Goal: Browse casually: Explore the website without a specific task or goal

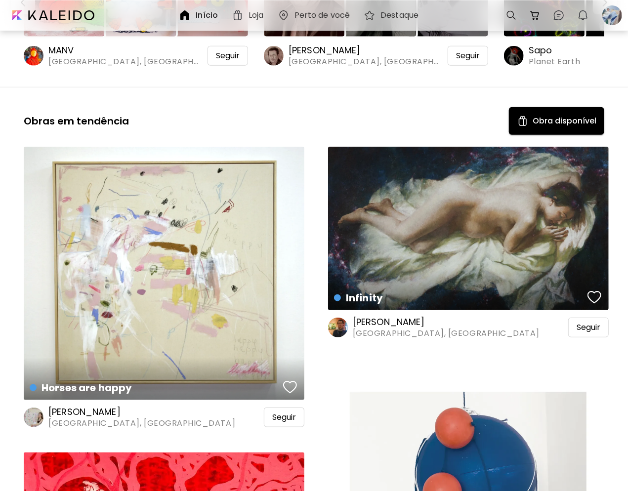
scroll to position [445, 0]
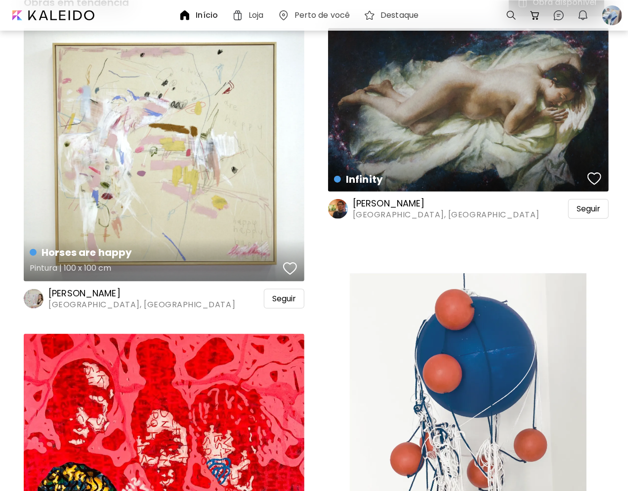
click at [292, 261] on div "button" at bounding box center [290, 268] width 14 height 15
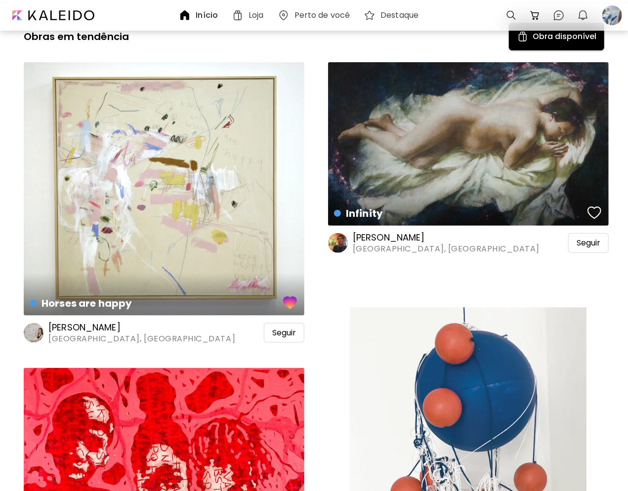
scroll to position [395, 0]
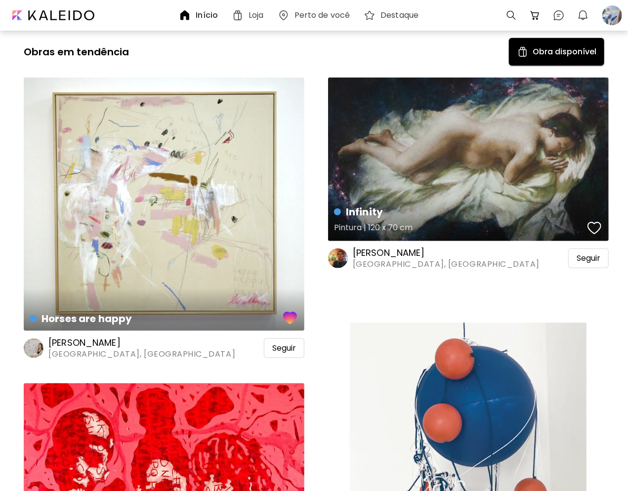
click at [597, 221] on div "button" at bounding box center [594, 228] width 14 height 15
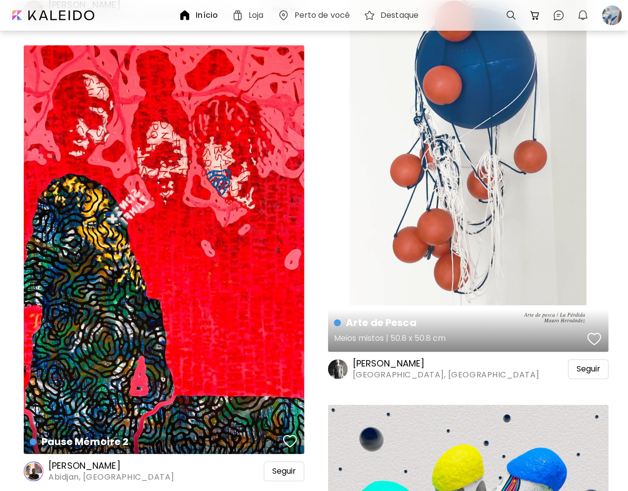
scroll to position [790, 0]
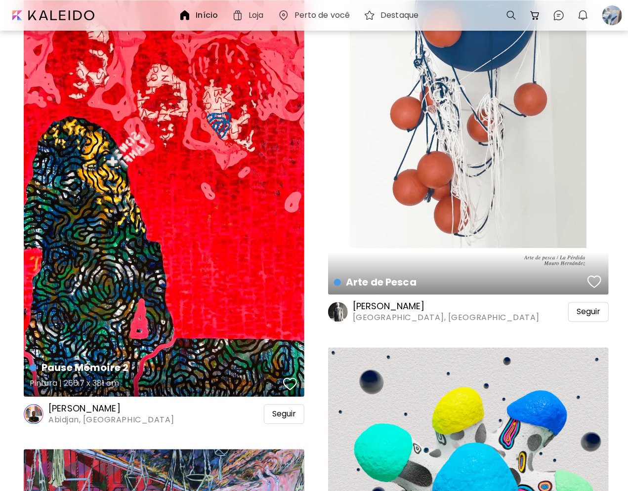
click at [289, 377] on div "button" at bounding box center [290, 384] width 14 height 15
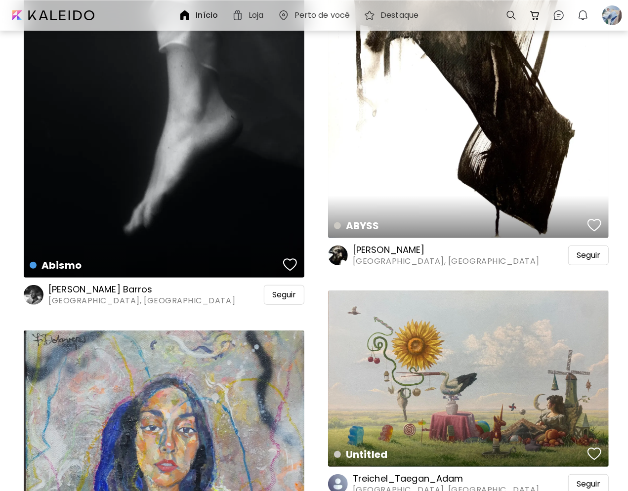
scroll to position [2173, 0]
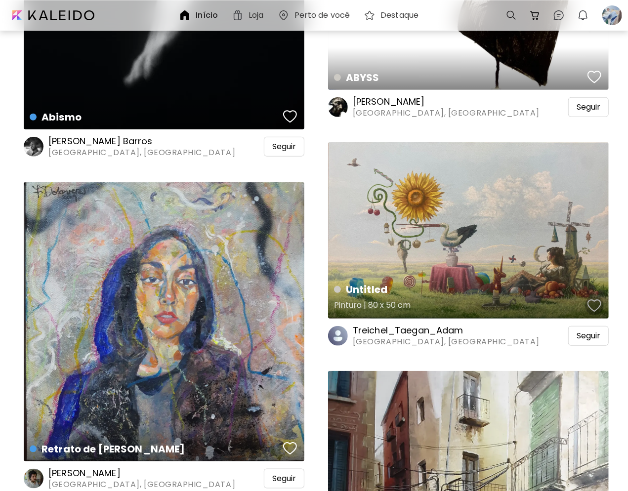
click at [593, 298] on div "button" at bounding box center [594, 305] width 14 height 15
click at [585, 325] on div "Treichel_Taegan_Adam Copenhagen, [GEOGRAPHIC_DATA] Seguir" at bounding box center [468, 336] width 281 height 23
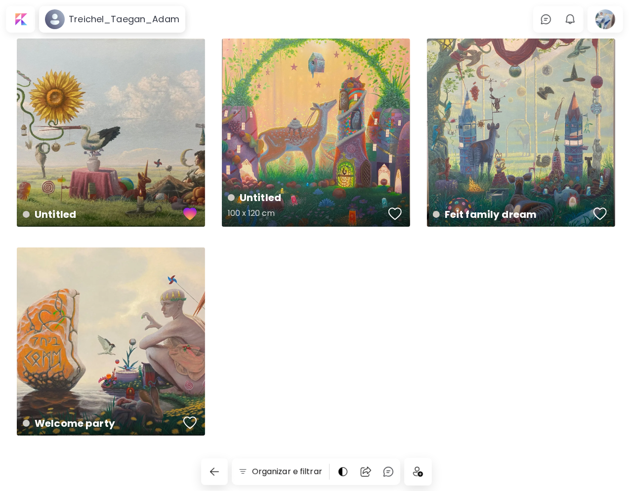
drag, startPoint x: 397, startPoint y: 212, endPoint x: 407, endPoint y: 215, distance: 10.3
click at [398, 212] on div "button" at bounding box center [395, 213] width 14 height 15
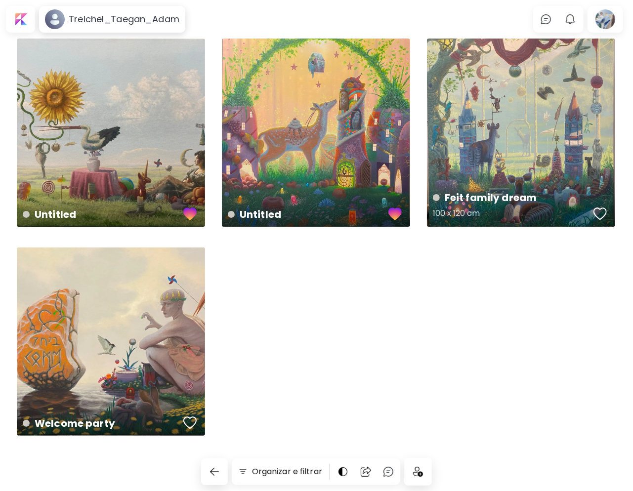
click at [595, 212] on div "button" at bounding box center [600, 213] width 14 height 15
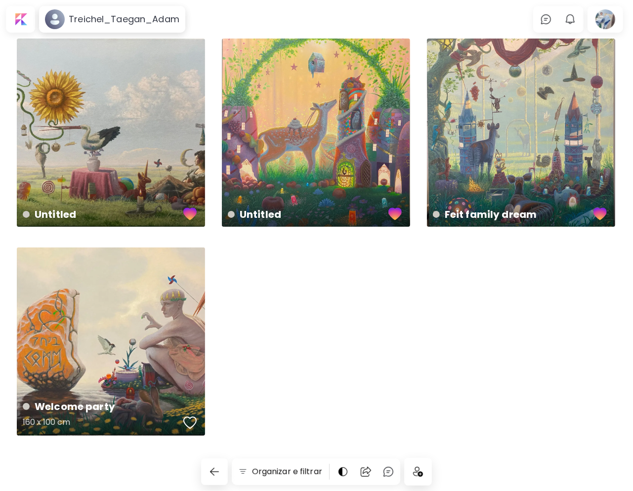
click at [191, 421] on div "button" at bounding box center [190, 422] width 14 height 15
click at [417, 474] on img at bounding box center [418, 472] width 10 height 10
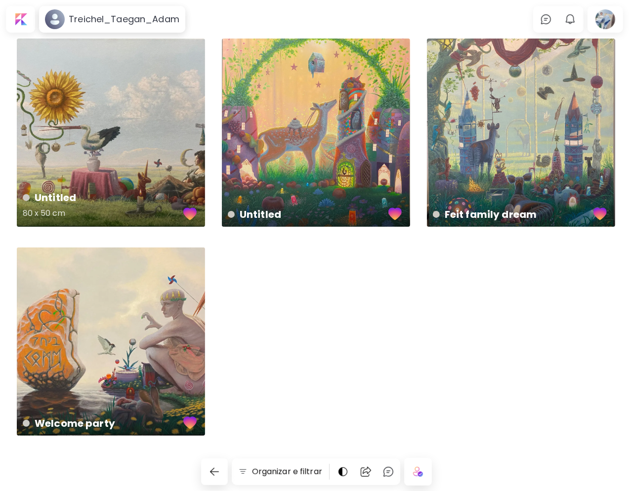
click at [181, 107] on div "Untitled 80 x 50 cm" at bounding box center [111, 133] width 188 height 188
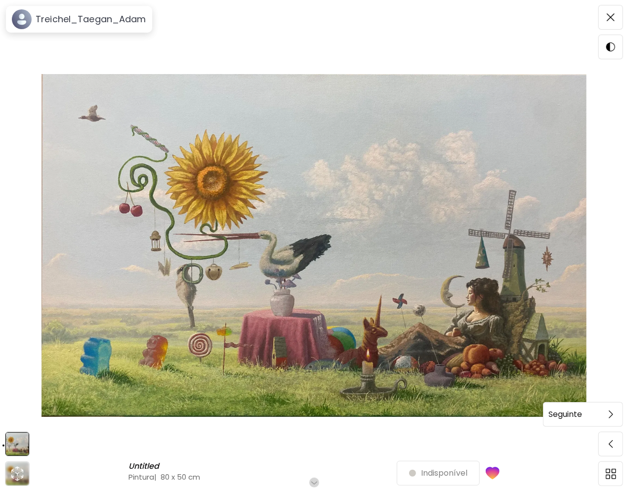
click at [613, 416] on span at bounding box center [610, 414] width 21 height 21
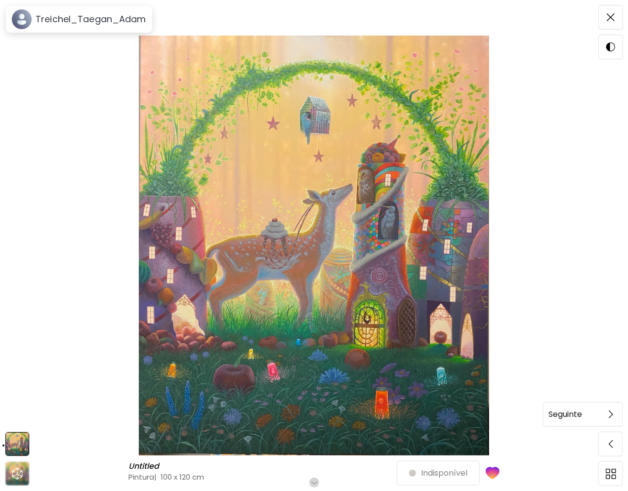
click at [607, 416] on span at bounding box center [610, 414] width 21 height 21
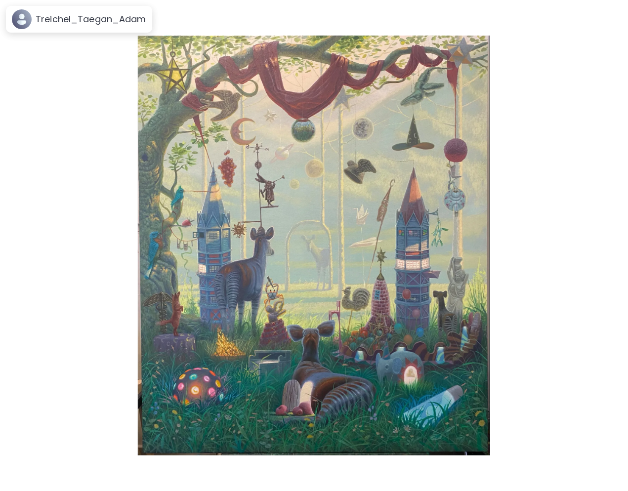
click at [607, 416] on span at bounding box center [610, 414] width 21 height 21
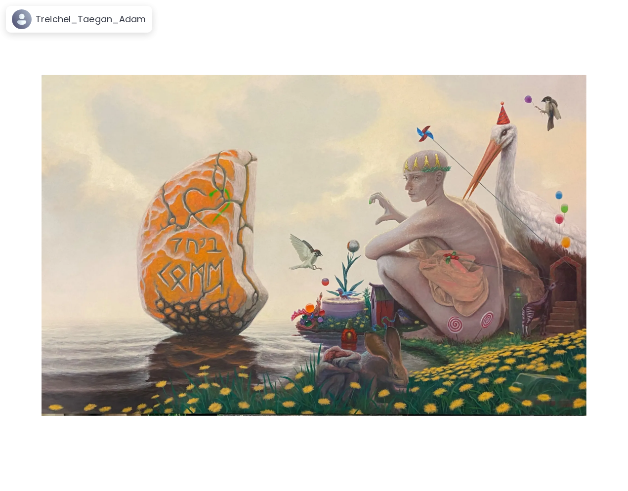
click at [607, 416] on span at bounding box center [610, 414] width 21 height 21
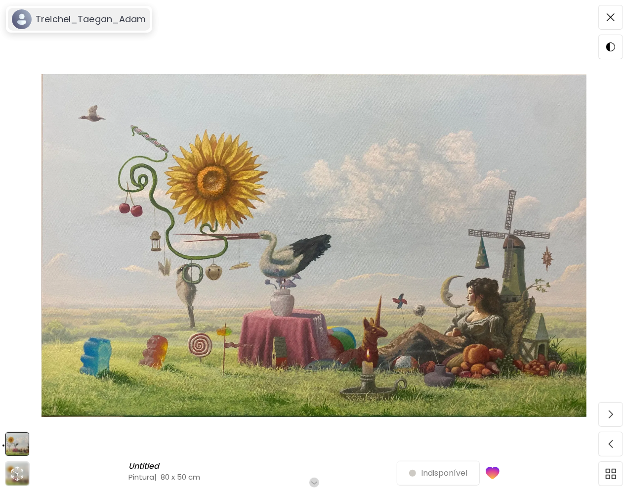
click at [68, 18] on h6 "Treichel_Taegan_Adam" at bounding box center [91, 19] width 111 height 12
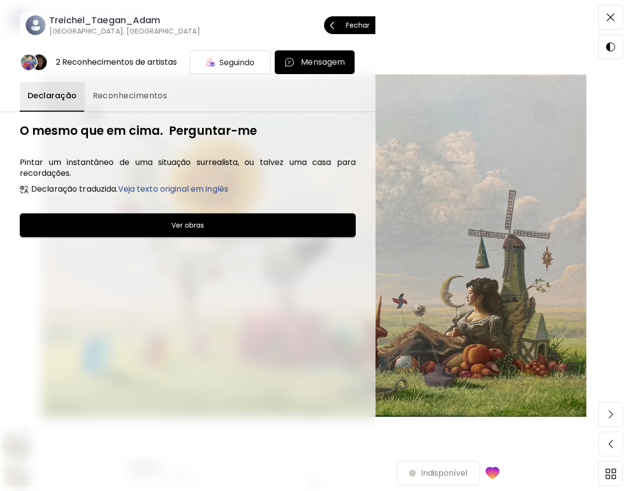
click at [358, 26] on p "Fechar" at bounding box center [358, 25] width 24 height 7
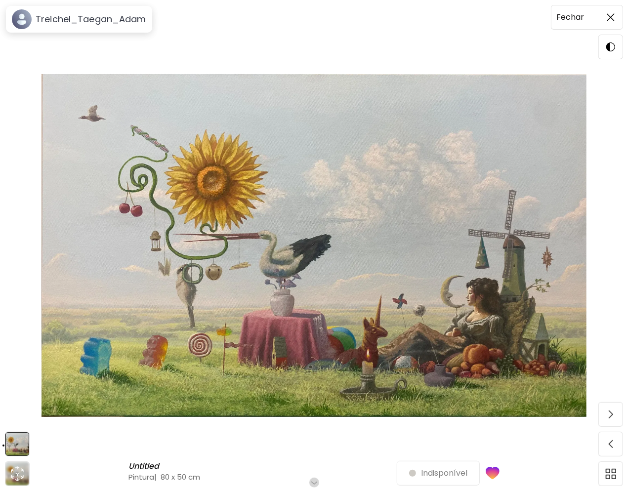
click at [611, 18] on img at bounding box center [611, 17] width 8 height 8
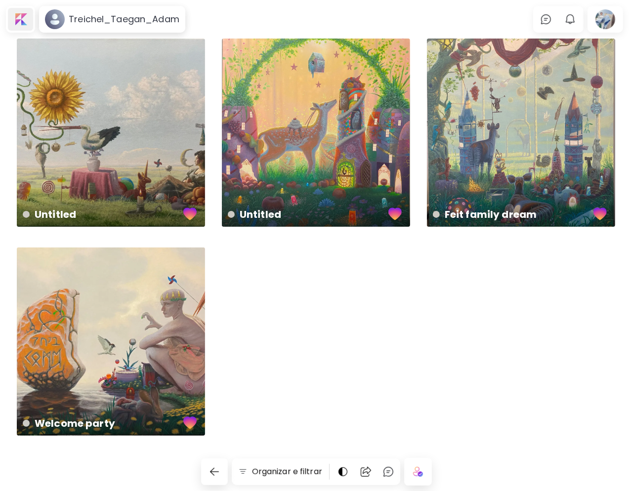
click at [13, 17] on div at bounding box center [20, 19] width 25 height 23
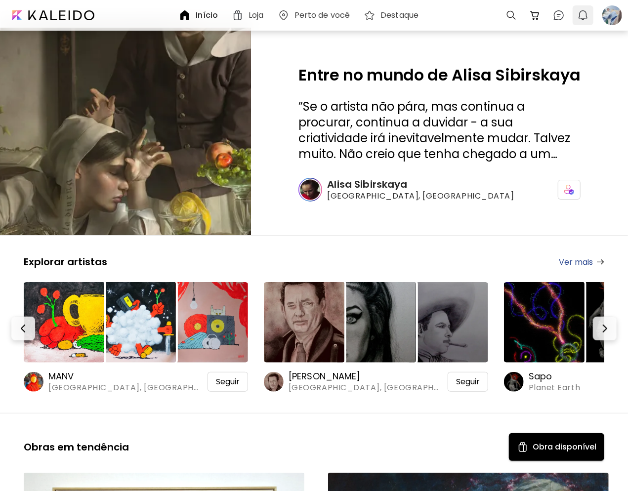
click at [578, 11] on img "button" at bounding box center [583, 15] width 12 height 12
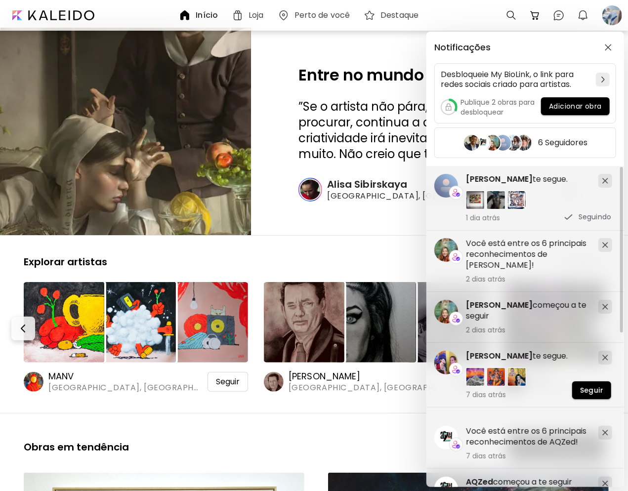
click at [341, 212] on div "Notificações Desbloqueie My BioLink, o link para redes sociais criado para arti…" at bounding box center [314, 245] width 628 height 491
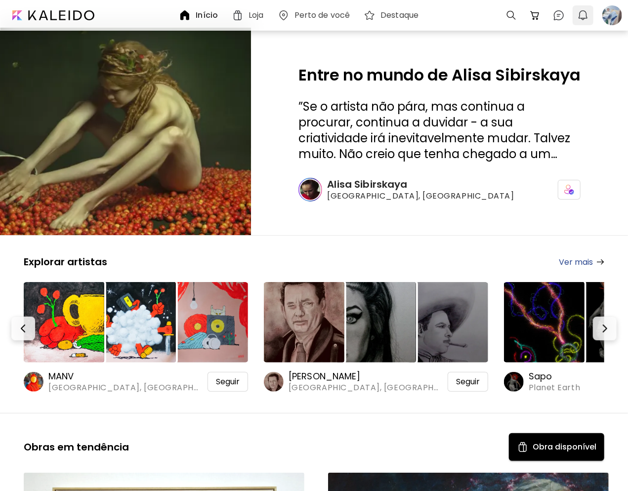
click at [582, 22] on button "0" at bounding box center [582, 15] width 17 height 17
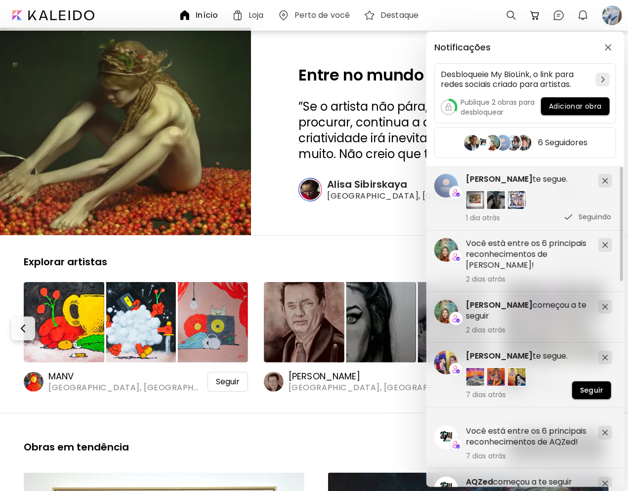
click at [393, 219] on div "Notificações Desbloqueie My BioLink, o link para redes sociais criado para arti…" at bounding box center [314, 245] width 628 height 491
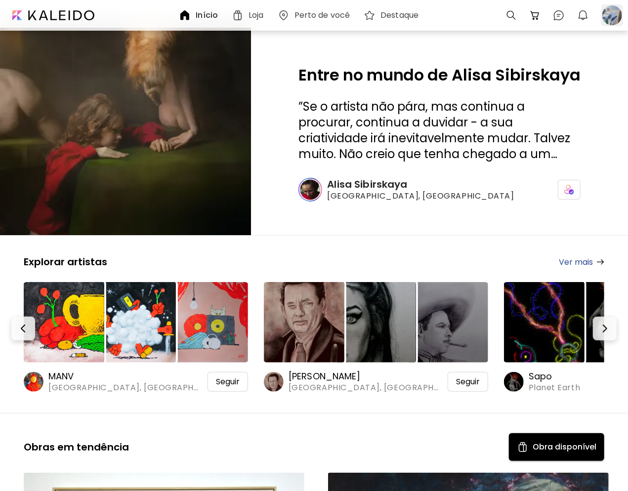
click at [614, 15] on div at bounding box center [612, 15] width 22 height 22
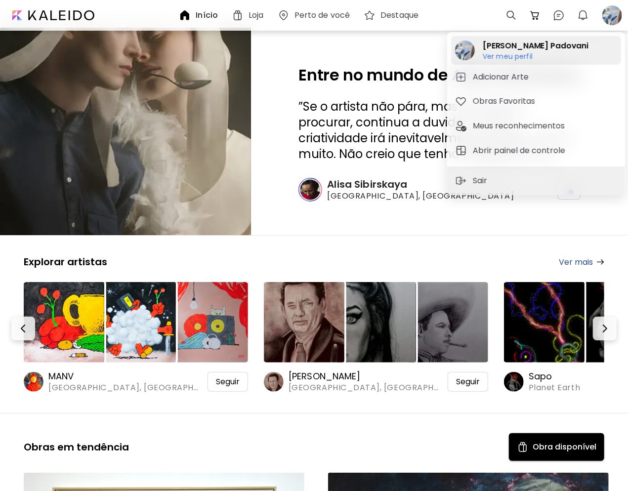
click at [520, 50] on h2 "[PERSON_NAME] Padovani" at bounding box center [536, 46] width 106 height 12
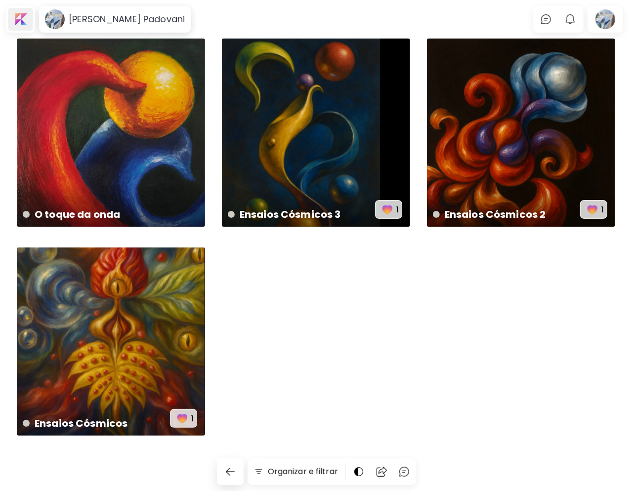
click at [16, 19] on div at bounding box center [20, 19] width 25 height 23
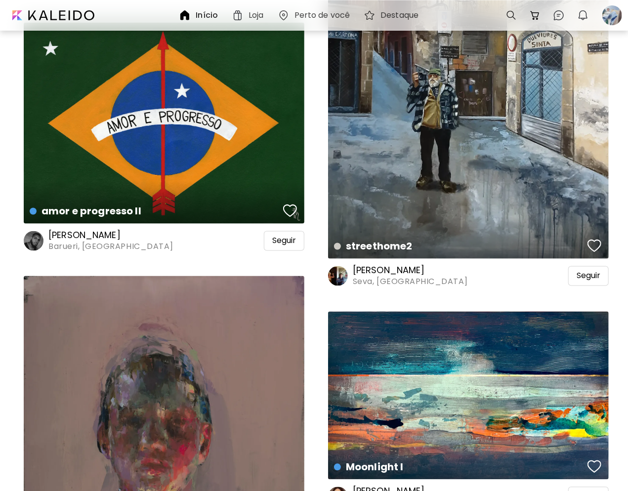
scroll to position [2865, 0]
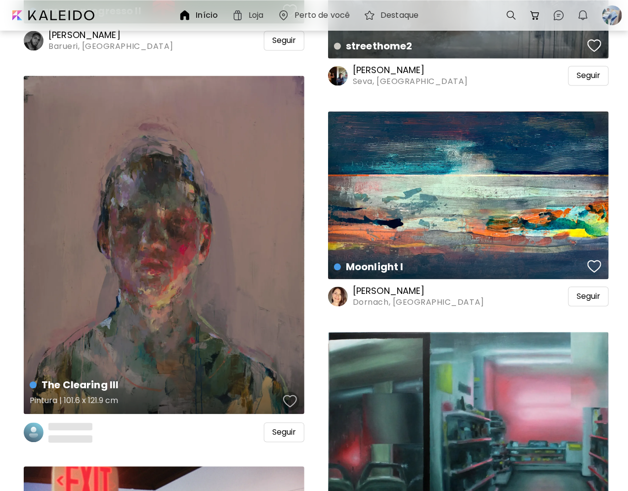
drag, startPoint x: 293, startPoint y: 369, endPoint x: 290, endPoint y: 364, distance: 6.0
click at [293, 394] on div "button" at bounding box center [290, 401] width 14 height 15
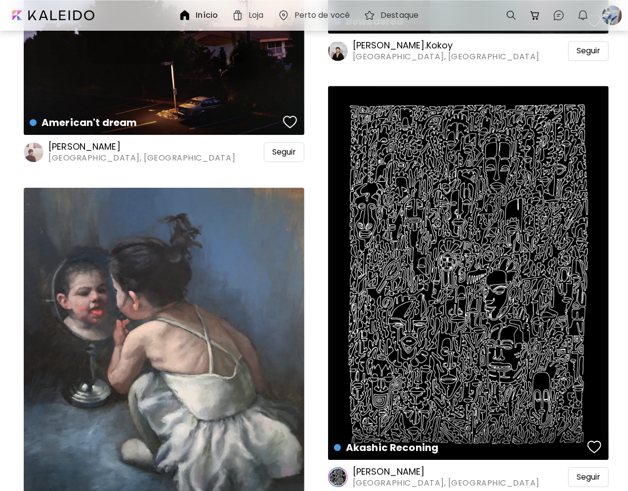
scroll to position [3458, 0]
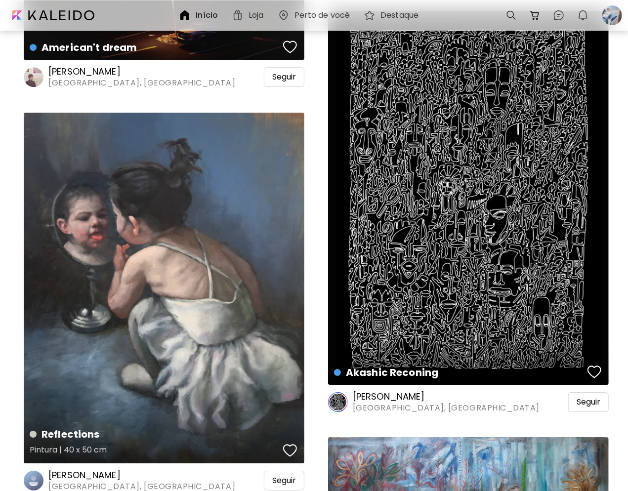
click at [293, 443] on div "button" at bounding box center [290, 450] width 14 height 15
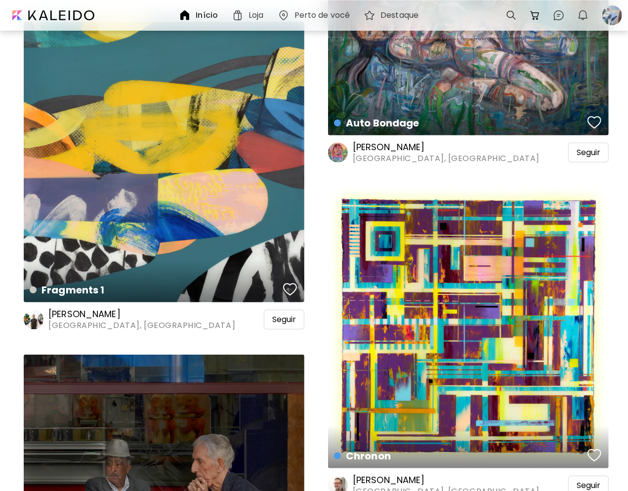
scroll to position [4100, 0]
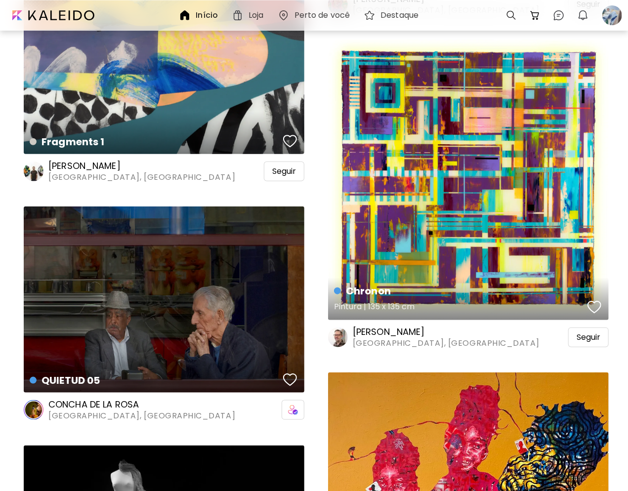
click at [596, 300] on div "button" at bounding box center [594, 307] width 14 height 15
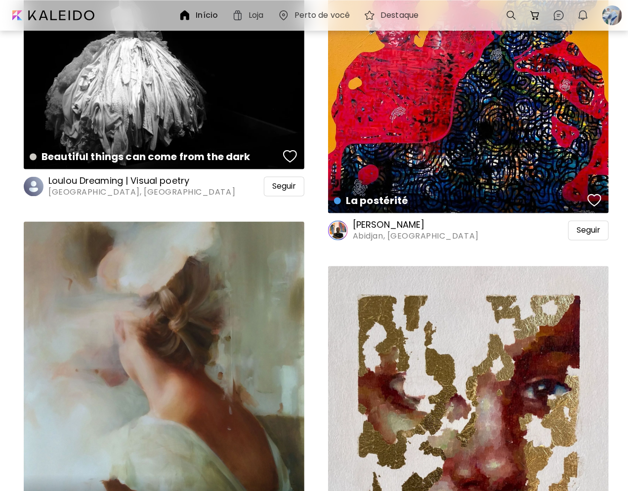
scroll to position [4643, 0]
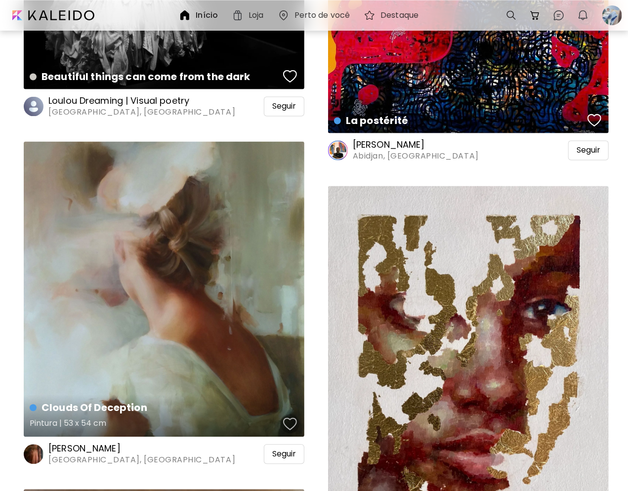
click at [297, 414] on button "button" at bounding box center [290, 424] width 19 height 20
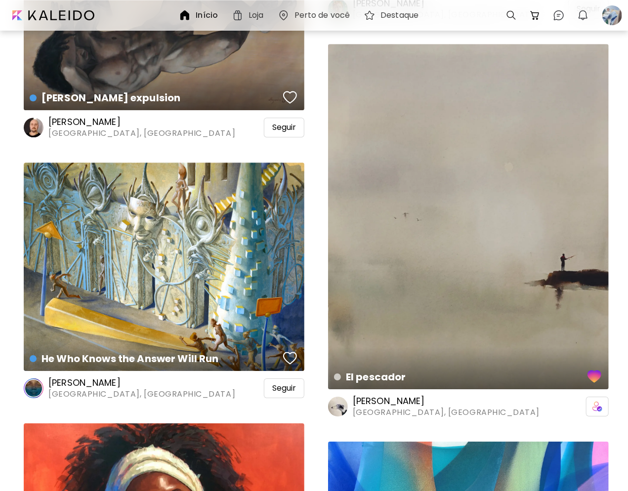
scroll to position [5285, 0]
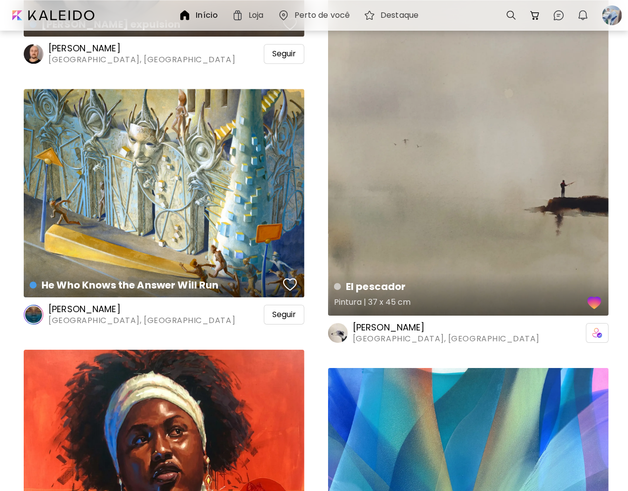
click at [503, 211] on div "El pescador Pintura | 37 x 45 cm" at bounding box center [468, 142] width 281 height 345
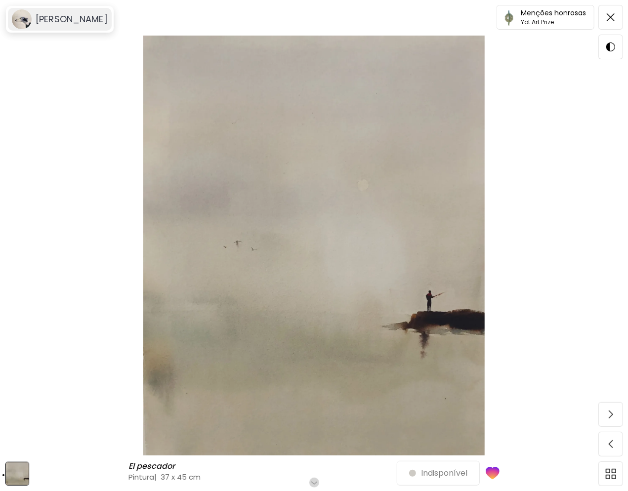
click at [46, 11] on div "[PERSON_NAME]" at bounding box center [60, 19] width 104 height 23
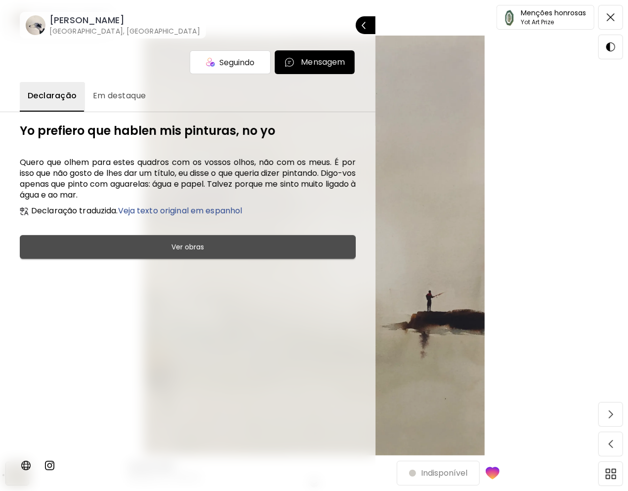
click at [174, 243] on h6 "Ver obras" at bounding box center [187, 247] width 33 height 12
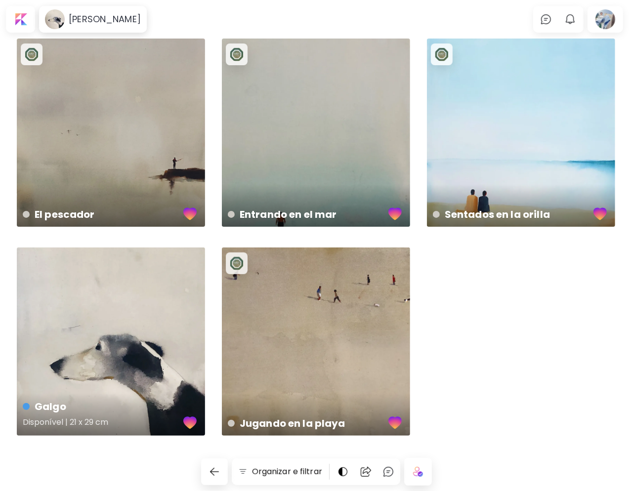
click at [142, 370] on div "Galgo Disponível | 21 x 29 cm" at bounding box center [111, 341] width 188 height 188
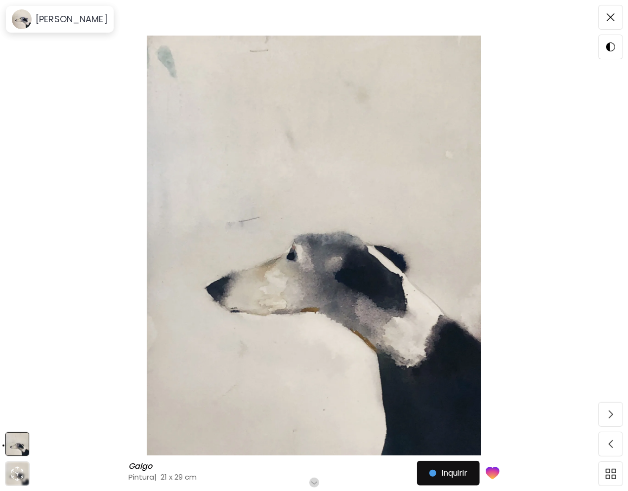
click at [315, 485] on button "button" at bounding box center [314, 483] width 10 height 10
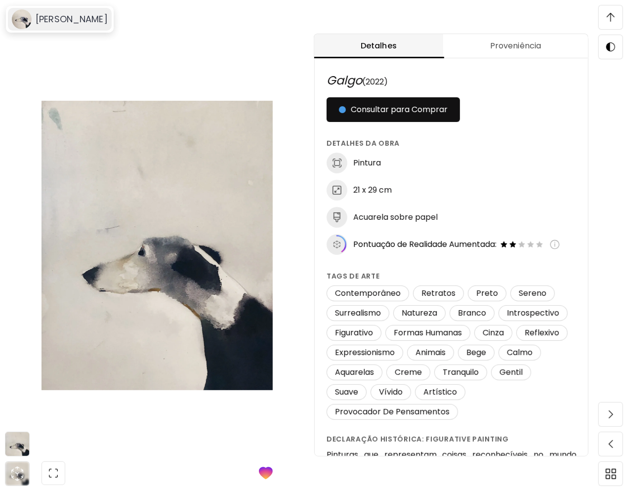
click at [48, 23] on h6 "[PERSON_NAME]" at bounding box center [72, 19] width 72 height 12
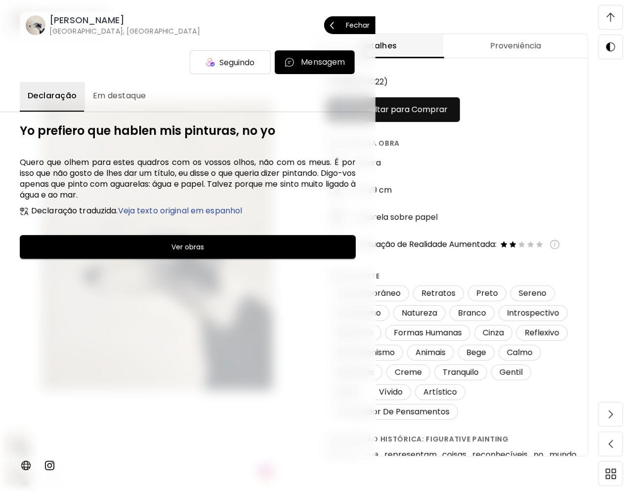
click at [48, 23] on div "Núria Riera Tarifa, [GEOGRAPHIC_DATA]" at bounding box center [122, 25] width 155 height 22
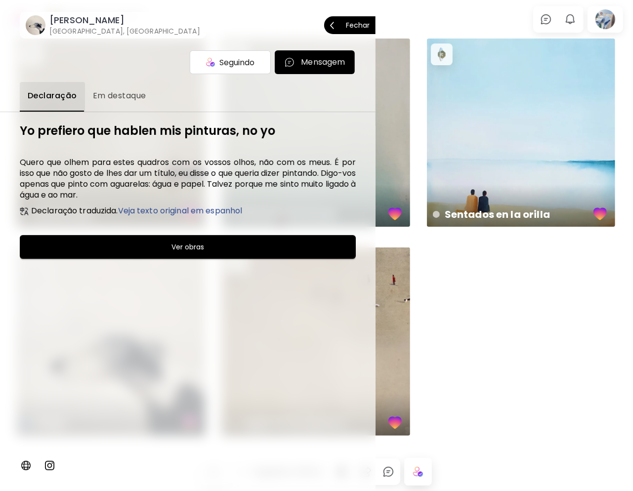
click at [364, 27] on p "Fechar" at bounding box center [358, 25] width 24 height 7
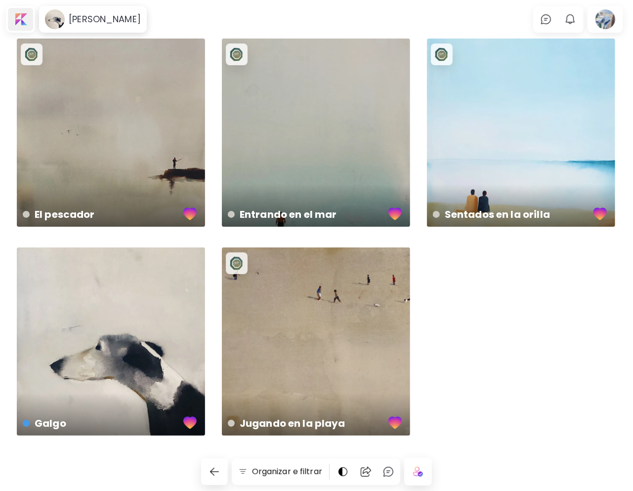
click at [26, 21] on div at bounding box center [20, 19] width 25 height 23
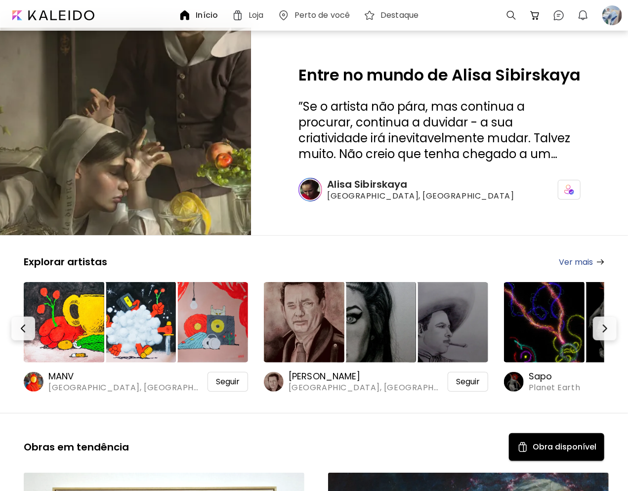
click at [82, 286] on img at bounding box center [64, 322] width 81 height 81
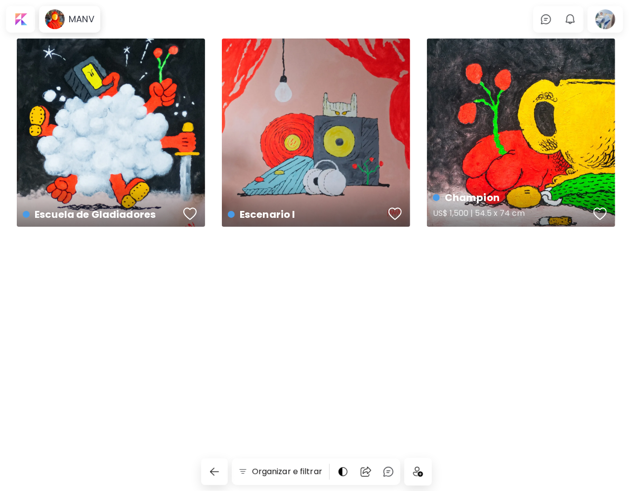
click at [518, 107] on div "Champion US$ 1,500 | 54.5 x 74 cm" at bounding box center [521, 133] width 188 height 188
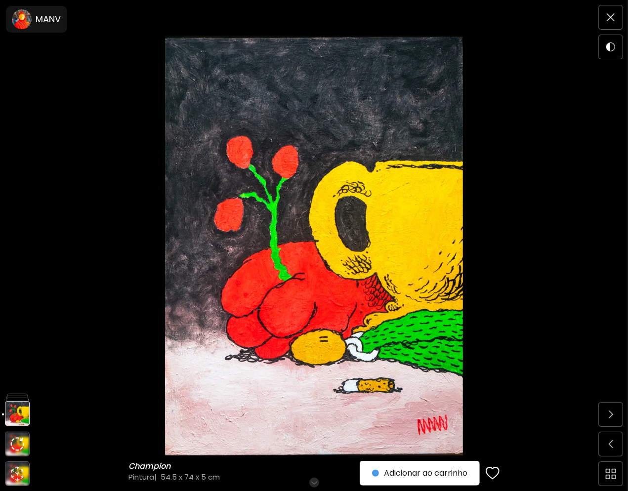
click at [94, 96] on img at bounding box center [313, 246] width 545 height 420
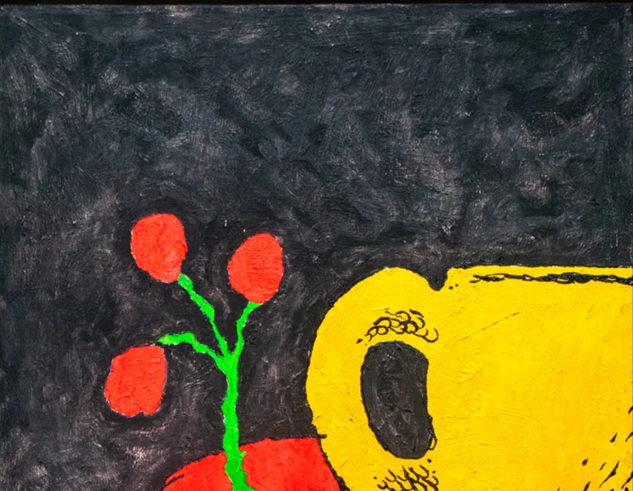
click at [96, 93] on img at bounding box center [316, 446] width 633 height 892
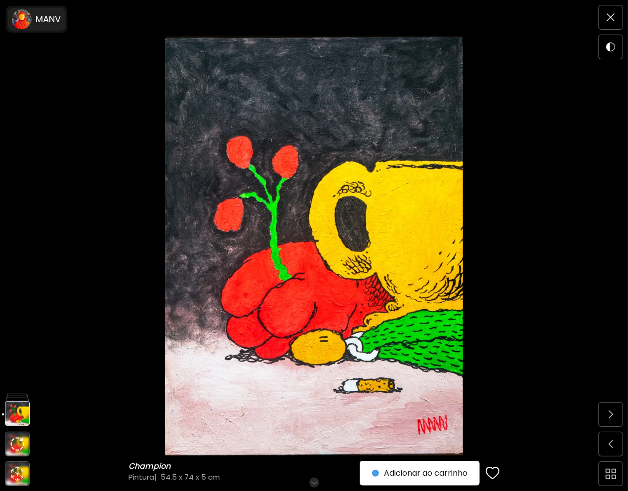
click at [46, 15] on h6 "MANV" at bounding box center [49, 19] width 26 height 12
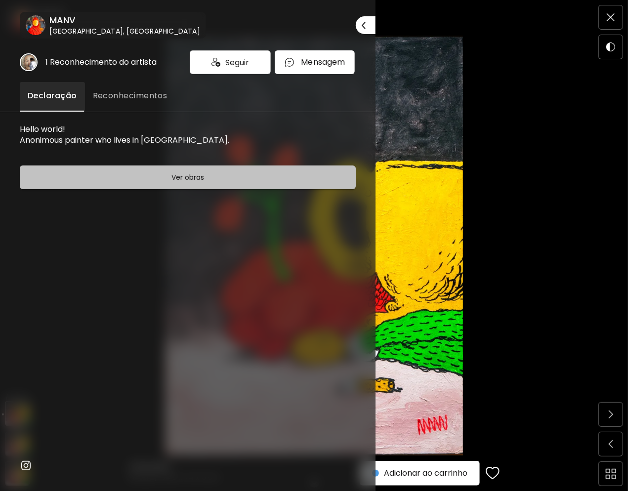
click at [171, 180] on h6 "Ver obras" at bounding box center [187, 177] width 33 height 12
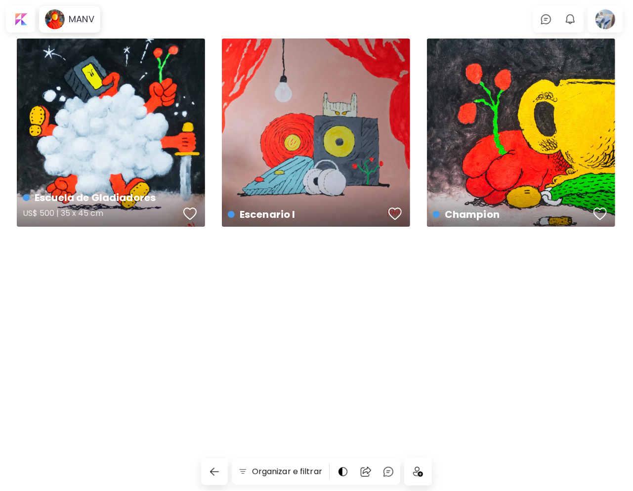
click at [186, 210] on div "button" at bounding box center [190, 213] width 14 height 15
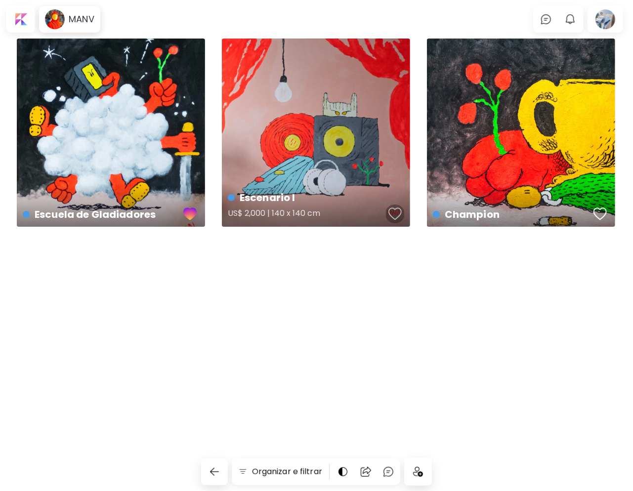
click at [392, 215] on div "button" at bounding box center [395, 213] width 14 height 15
click at [601, 214] on div "button" at bounding box center [600, 213] width 14 height 15
click at [420, 475] on img at bounding box center [418, 472] width 10 height 10
click at [26, 21] on div at bounding box center [20, 19] width 25 height 23
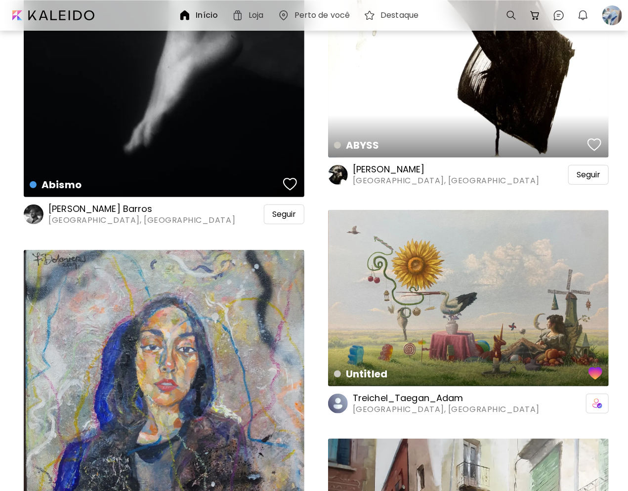
scroll to position [2272, 0]
